Goal: Book appointment/travel/reservation

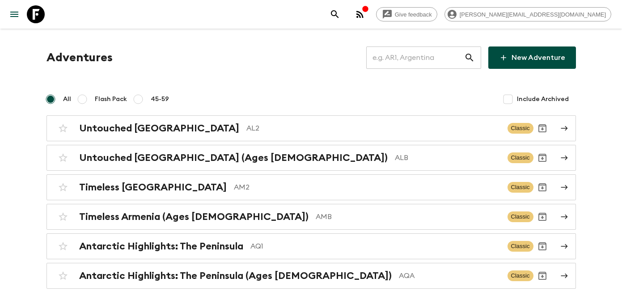
click at [412, 57] on input "text" at bounding box center [415, 57] width 98 height 25
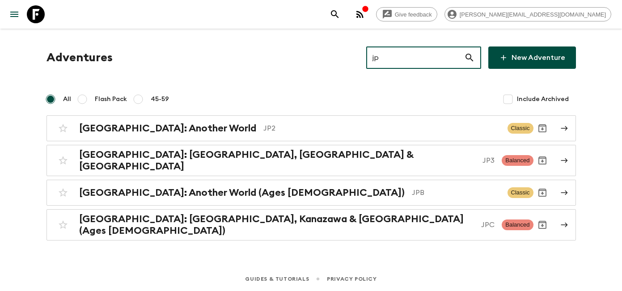
type input "jp2"
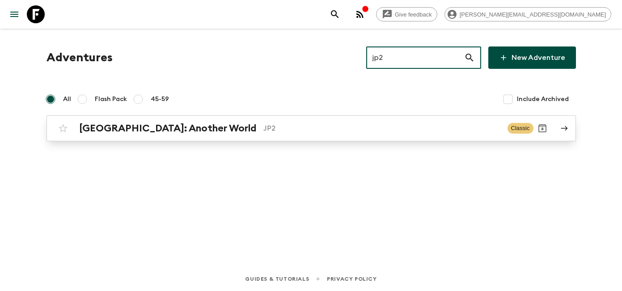
click at [153, 122] on div "[GEOGRAPHIC_DATA]: Another World JP2 Classic" at bounding box center [293, 128] width 479 height 18
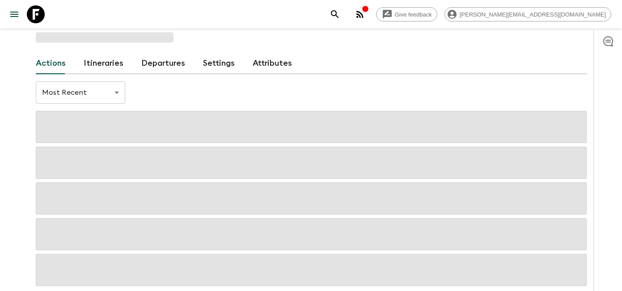
click at [156, 67] on link "Departures" at bounding box center [163, 63] width 44 height 21
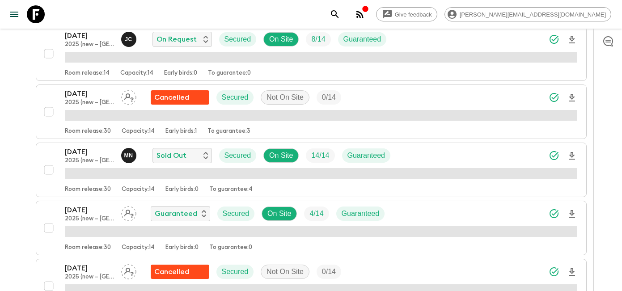
scroll to position [649, 0]
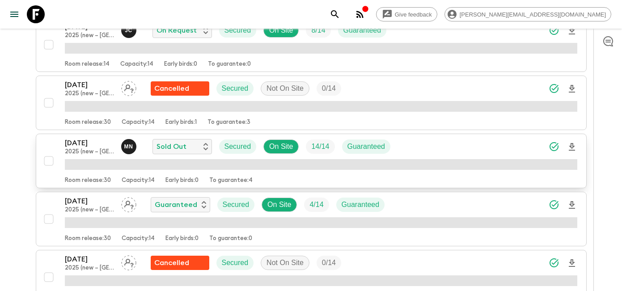
click at [91, 148] on p "2025 (new – [GEOGRAPHIC_DATA])" at bounding box center [89, 151] width 49 height 7
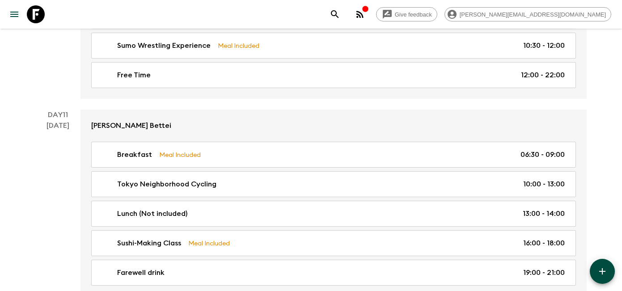
scroll to position [2578, 0]
